Goal: Transaction & Acquisition: Purchase product/service

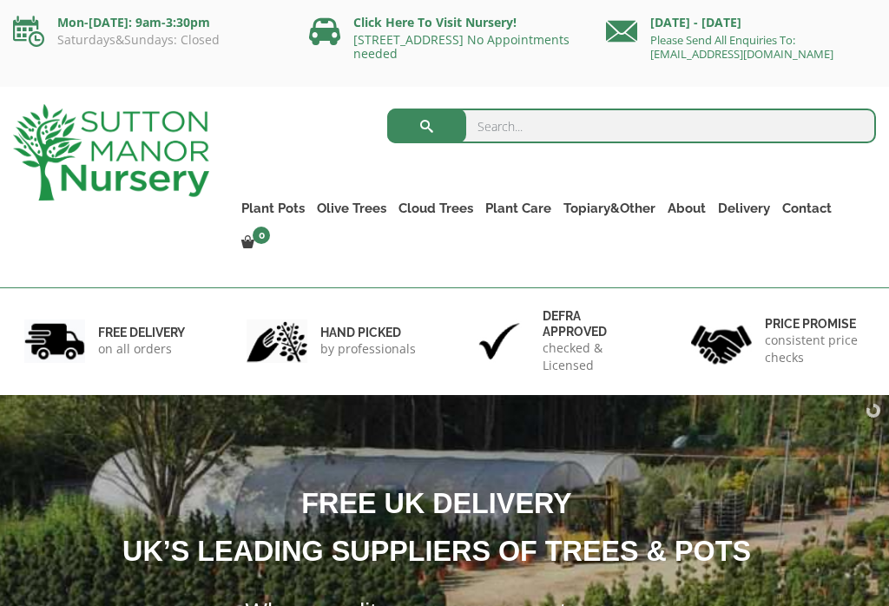
click at [0, 0] on link "The Barolo Pots" at bounding box center [0, 0] width 0 height 0
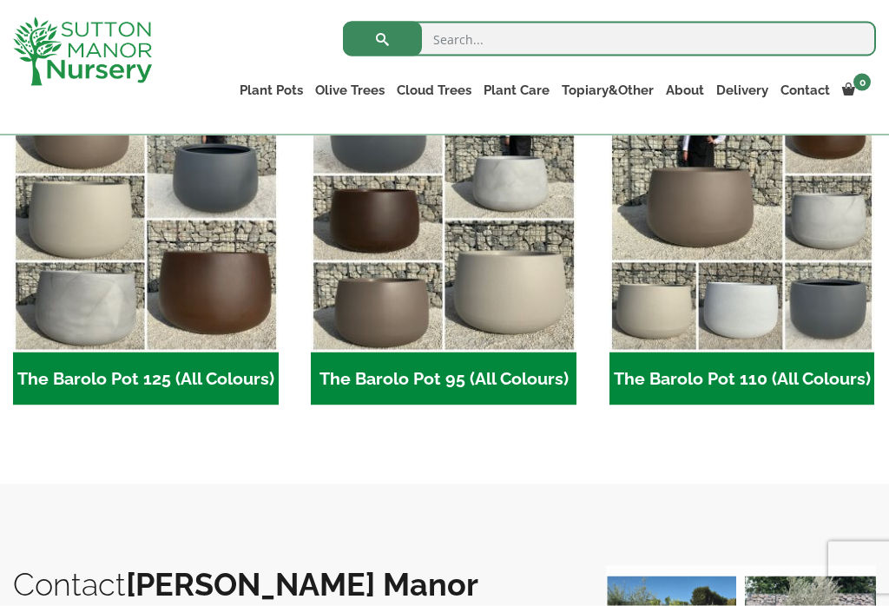
scroll to position [894, 0]
click at [828, 304] on img "Visit product category The Barolo Pot 110 (All Colours)" at bounding box center [742, 219] width 266 height 266
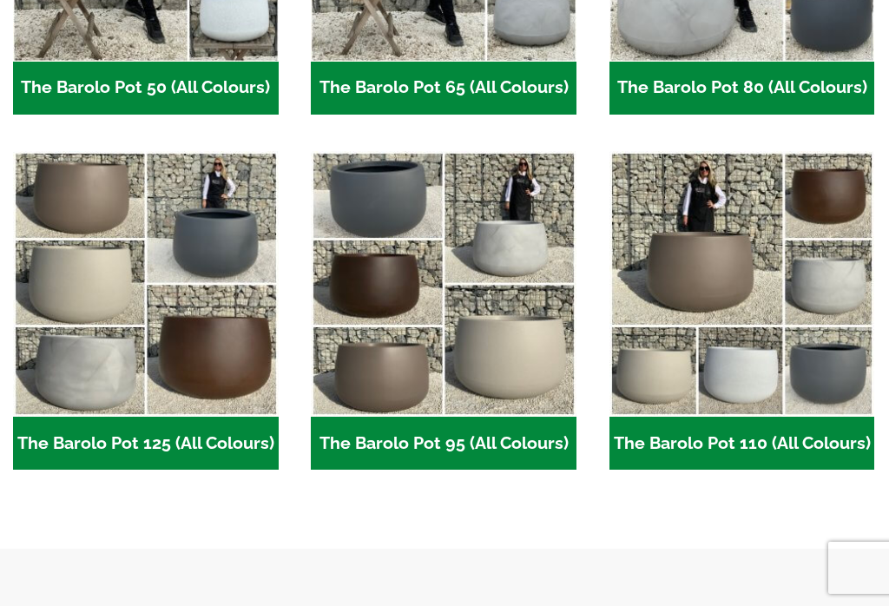
scroll to position [921, 0]
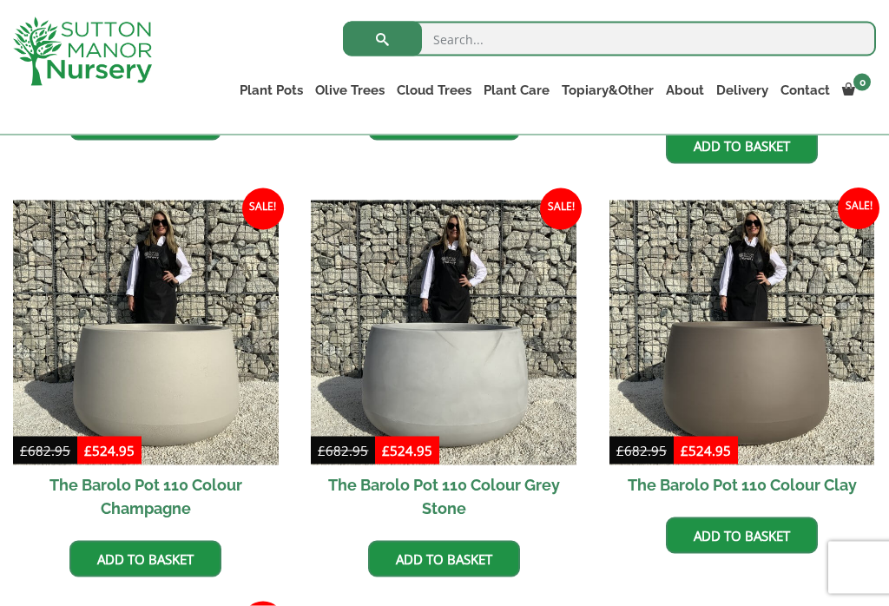
scroll to position [806, 0]
click at [818, 361] on img at bounding box center [742, 333] width 266 height 266
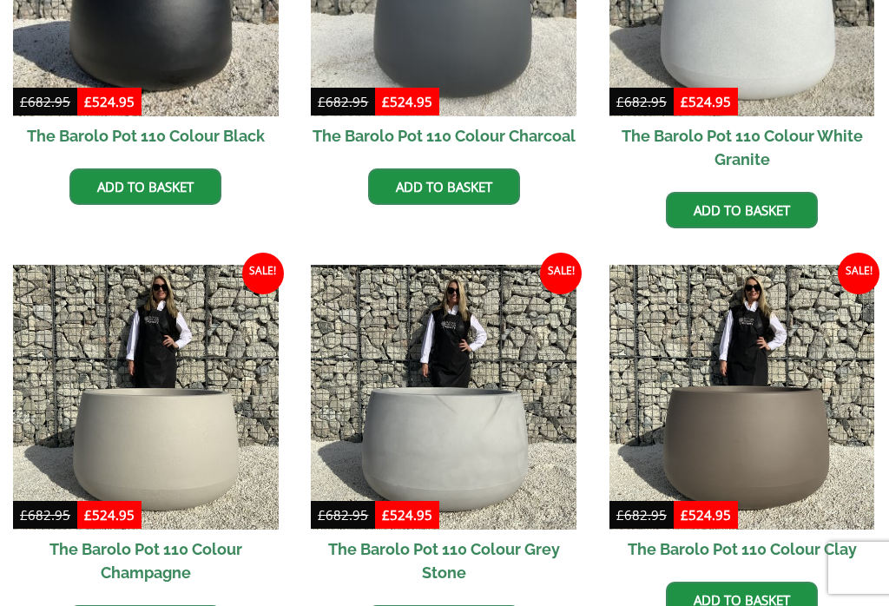
scroll to position [833, 0]
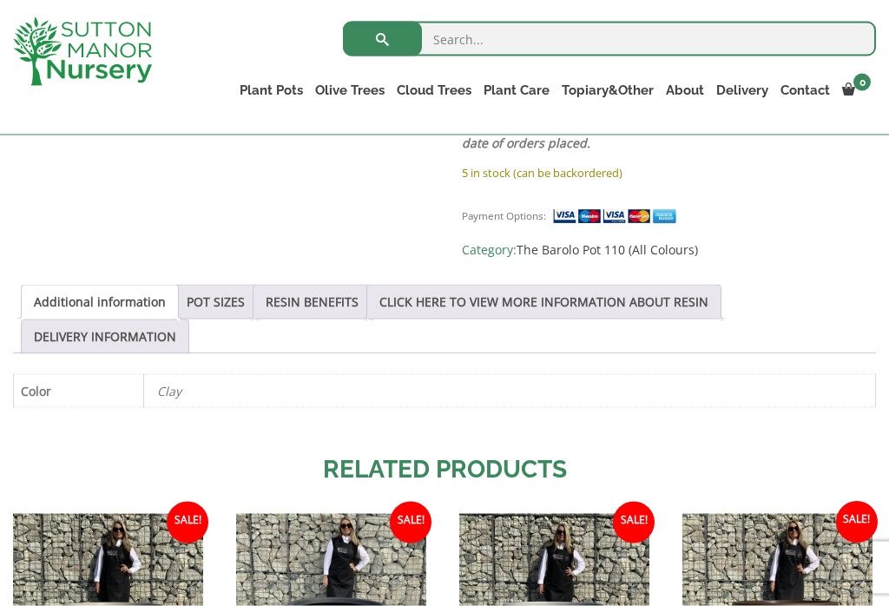
scroll to position [817, 0]
click at [245, 285] on link "POT SIZES" at bounding box center [216, 301] width 58 height 33
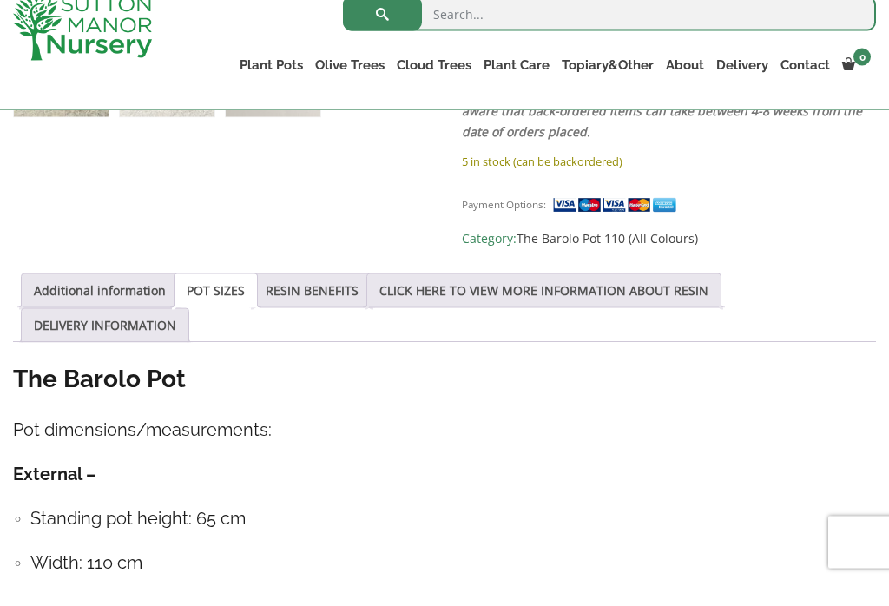
scroll to position [830, 0]
